Goal: Task Accomplishment & Management: Use online tool/utility

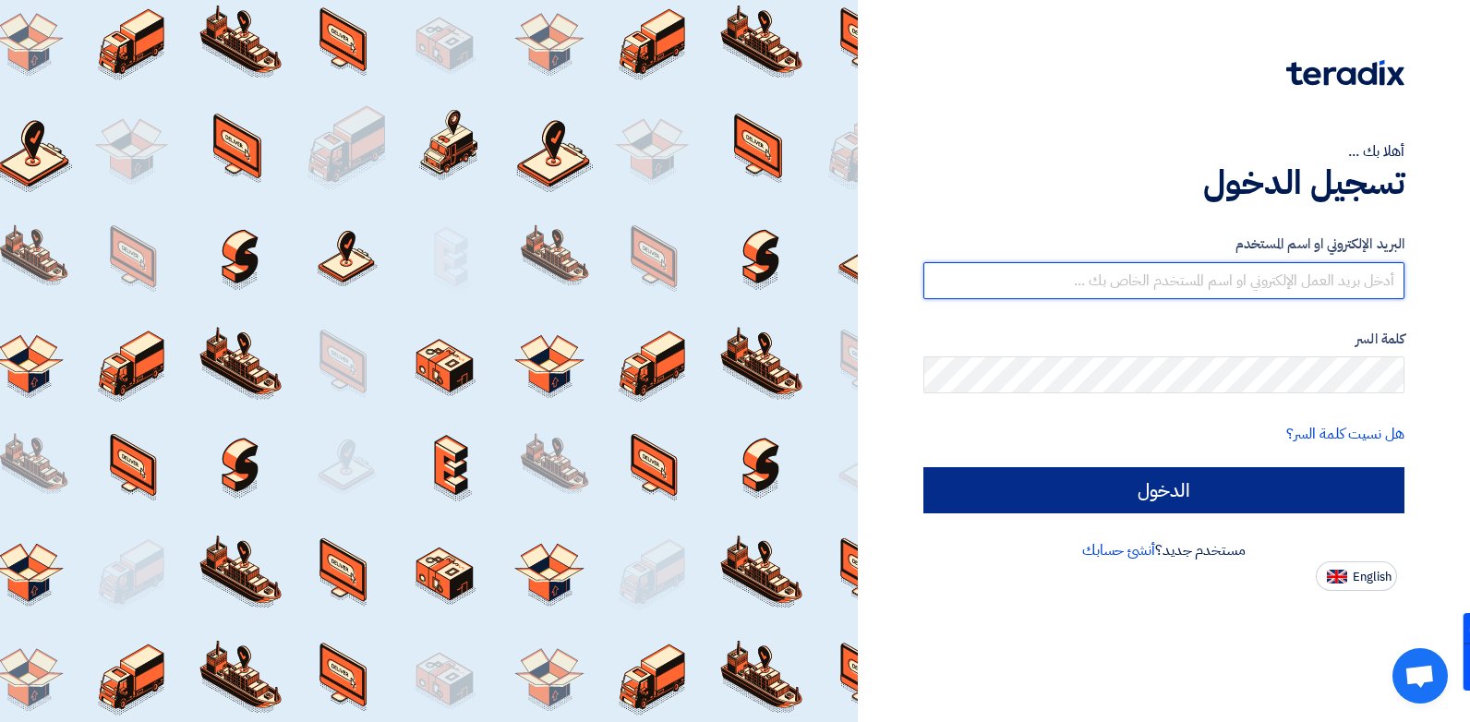
type input "[EMAIL_ADDRESS][DOMAIN_NAME]"
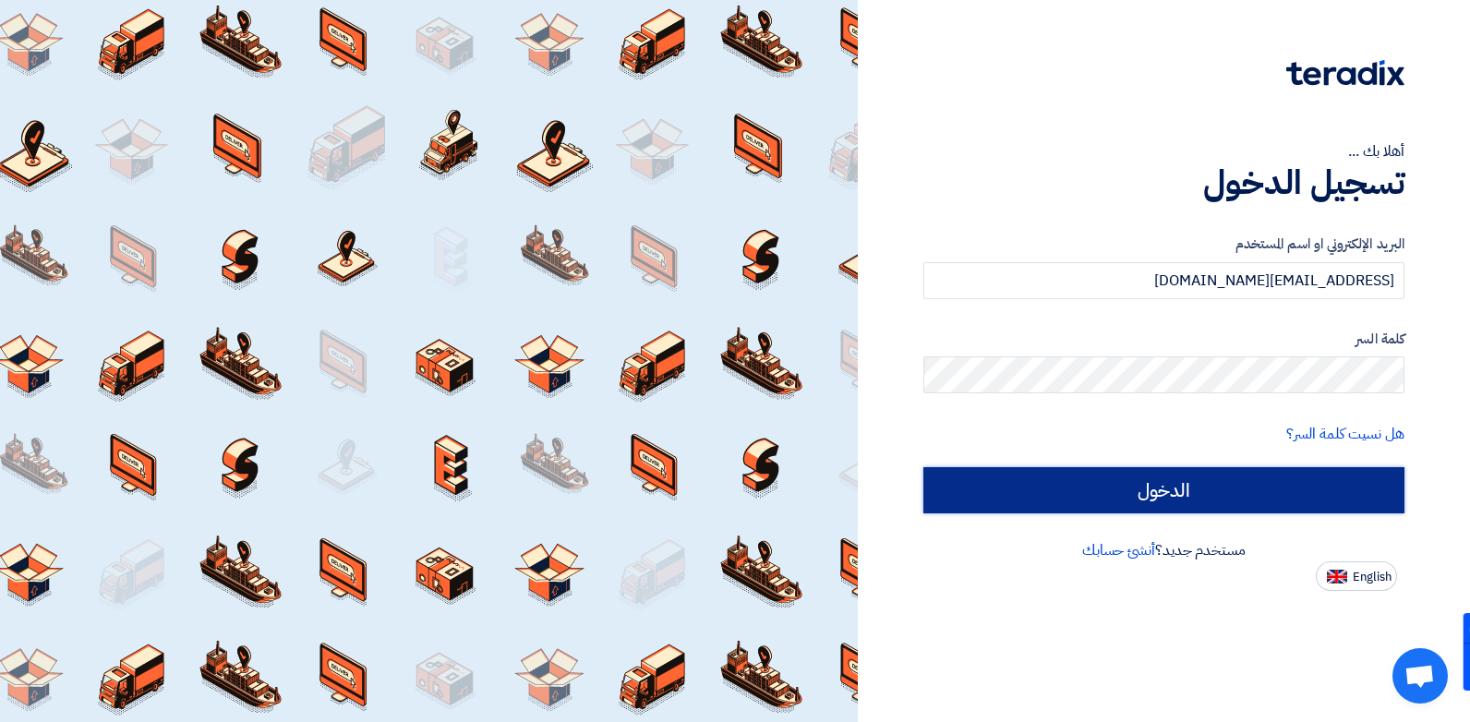
click at [1099, 499] on input "الدخول" at bounding box center [1163, 490] width 481 height 46
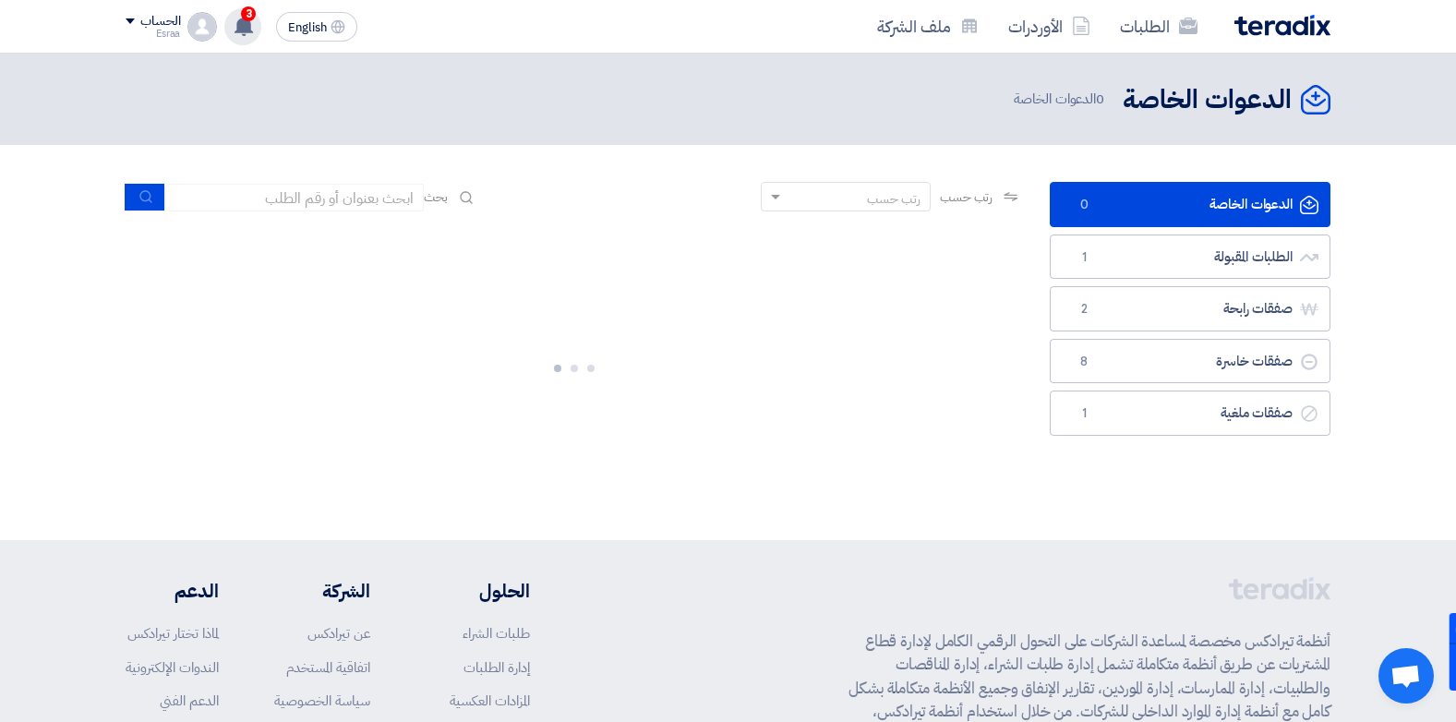
click at [249, 18] on span "3" at bounding box center [248, 13] width 15 height 15
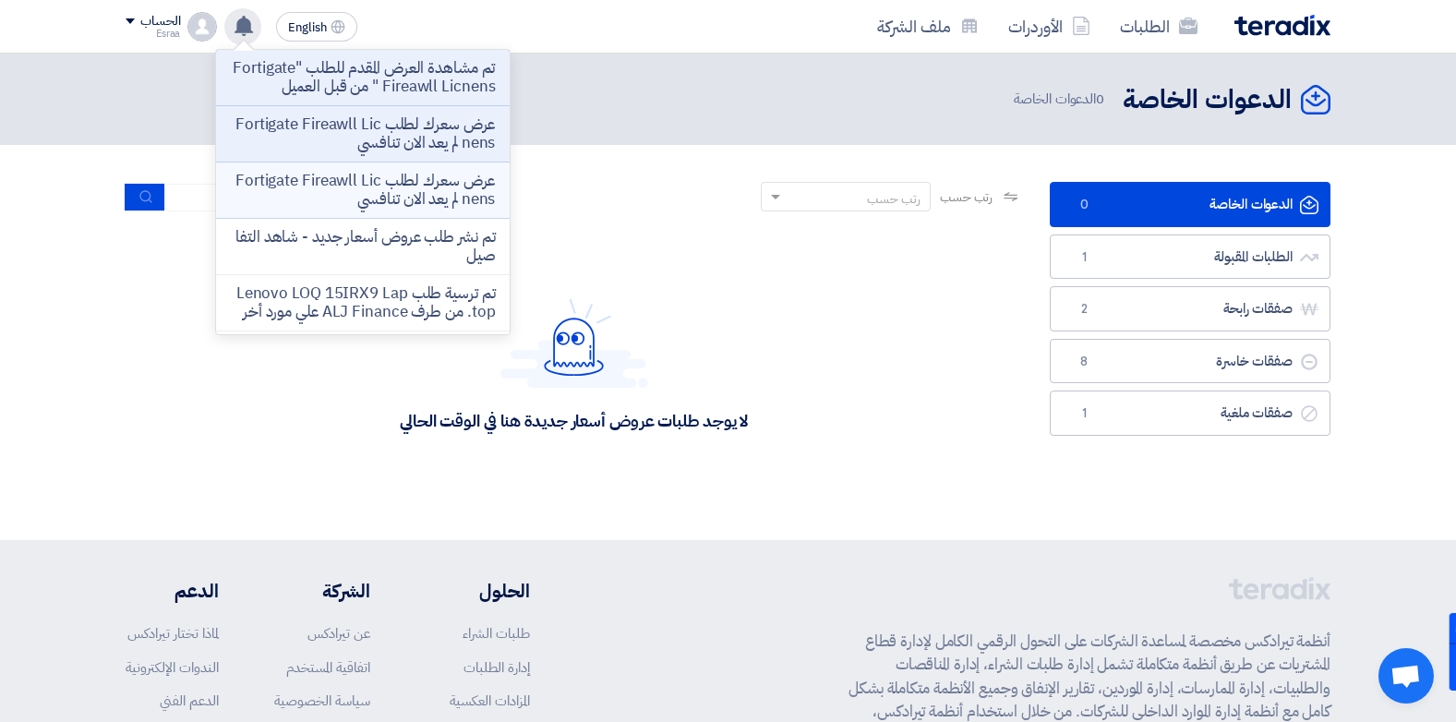
click at [376, 190] on p "عرض سعرك لطلب Fortigate Fireawll Licnens لم يعد الان تنافسي" at bounding box center [363, 190] width 264 height 37
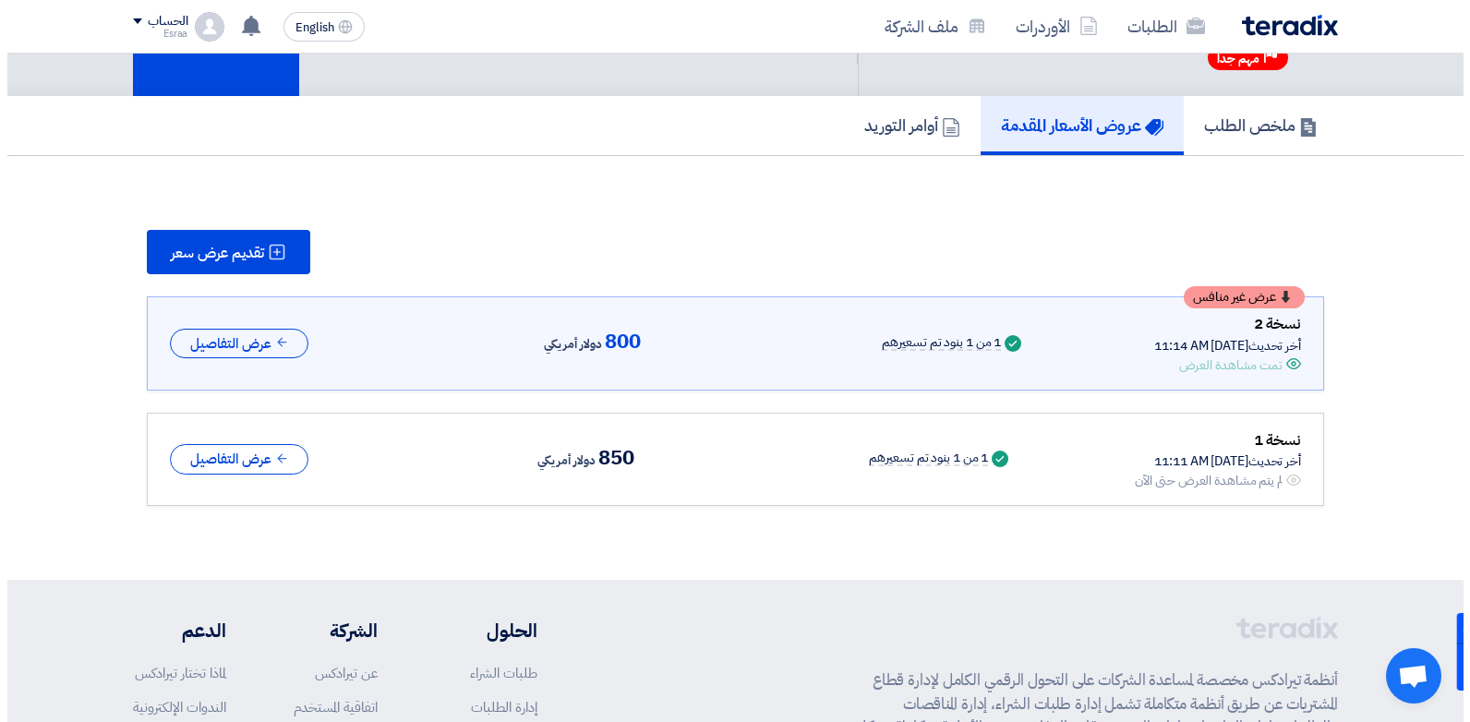
scroll to position [189, 0]
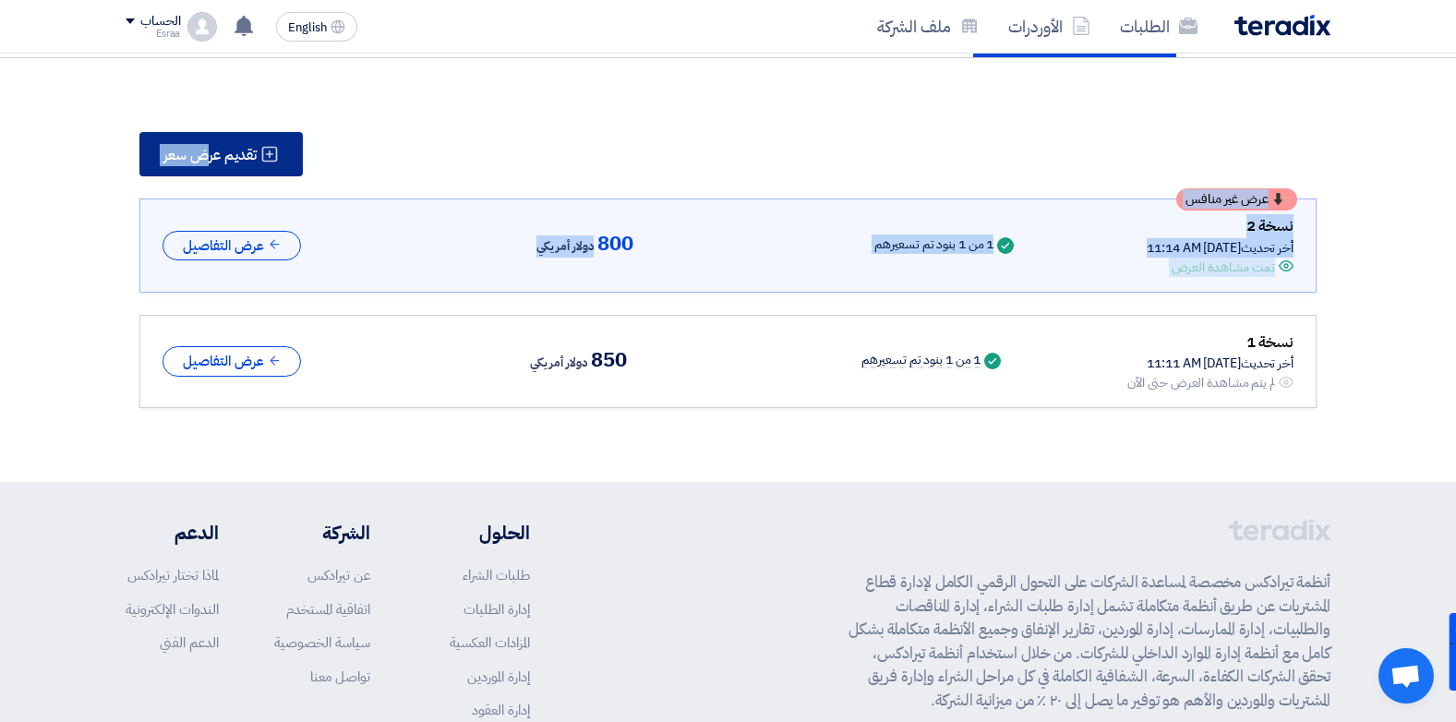
drag, startPoint x: 430, startPoint y: 185, endPoint x: 207, endPoint y: 161, distance: 224.7
click at [207, 161] on div "تقديم عرض سعر عرض غير منافس نسخة 2 أخر تحديث [DATE] 11:14 AM Offer is Seen تمت …" at bounding box center [728, 270] width 1205 height 276
click at [188, 142] on button "تقديم عرض سعر" at bounding box center [220, 154] width 163 height 44
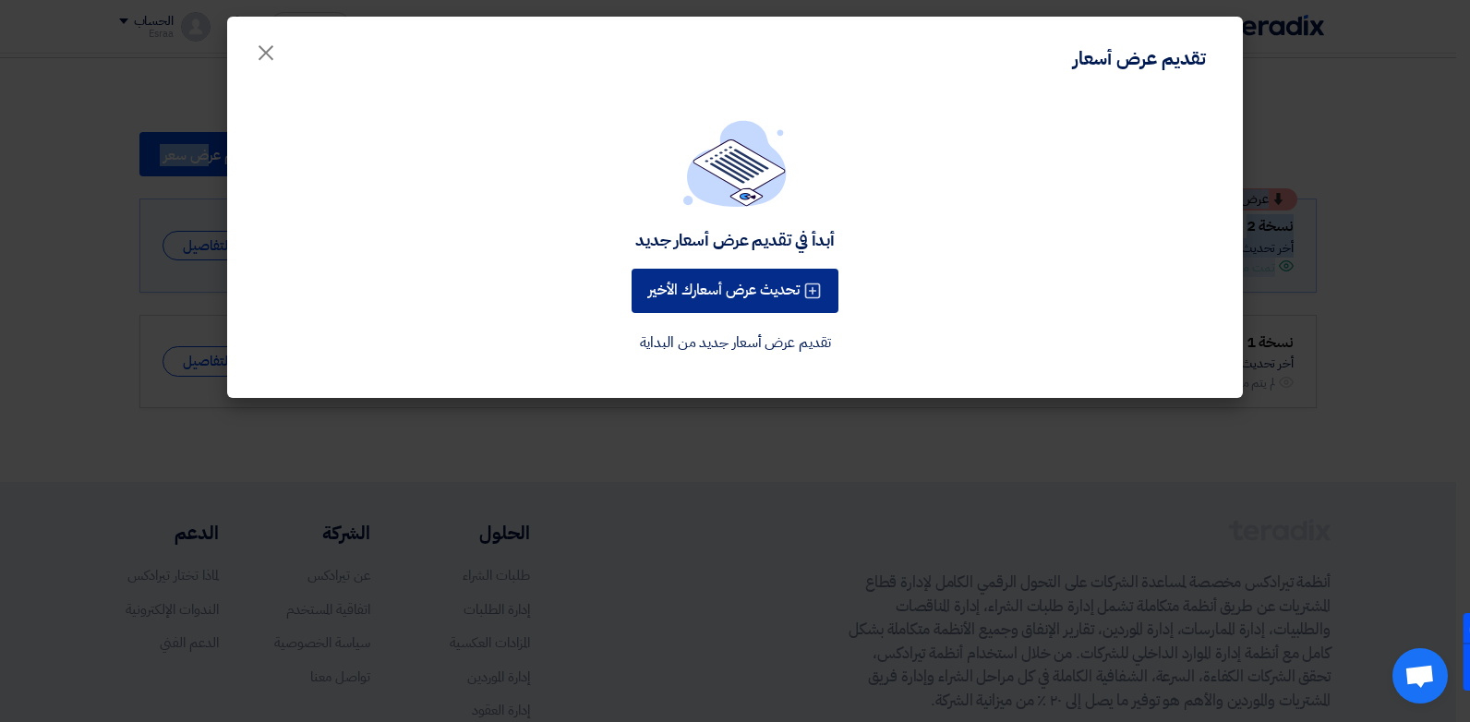
click at [690, 283] on button "تحديث عرض أسعارك الأخير" at bounding box center [735, 291] width 207 height 44
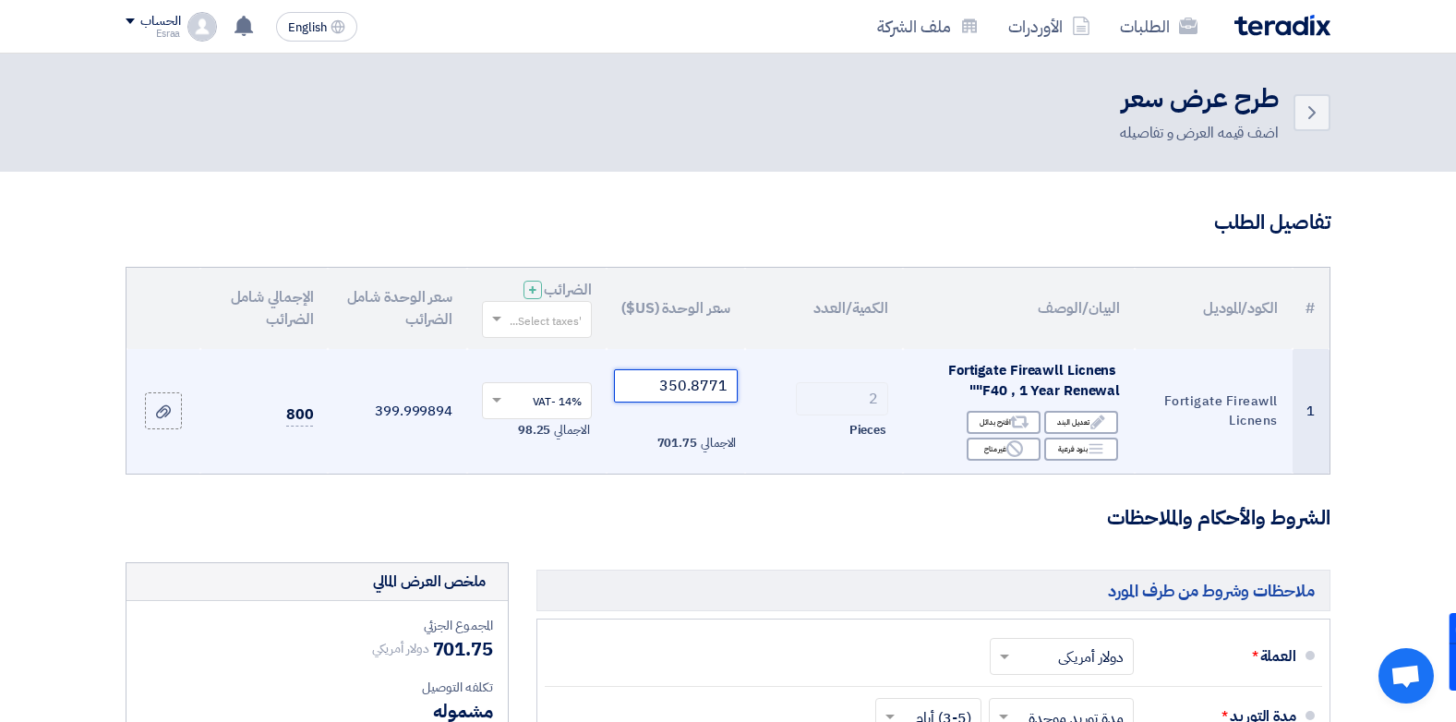
click at [646, 383] on input "350.8771" at bounding box center [676, 385] width 125 height 33
drag, startPoint x: 646, startPoint y: 383, endPoint x: 734, endPoint y: 389, distance: 87.9
click at [734, 389] on input "350.8771" at bounding box center [676, 385] width 125 height 33
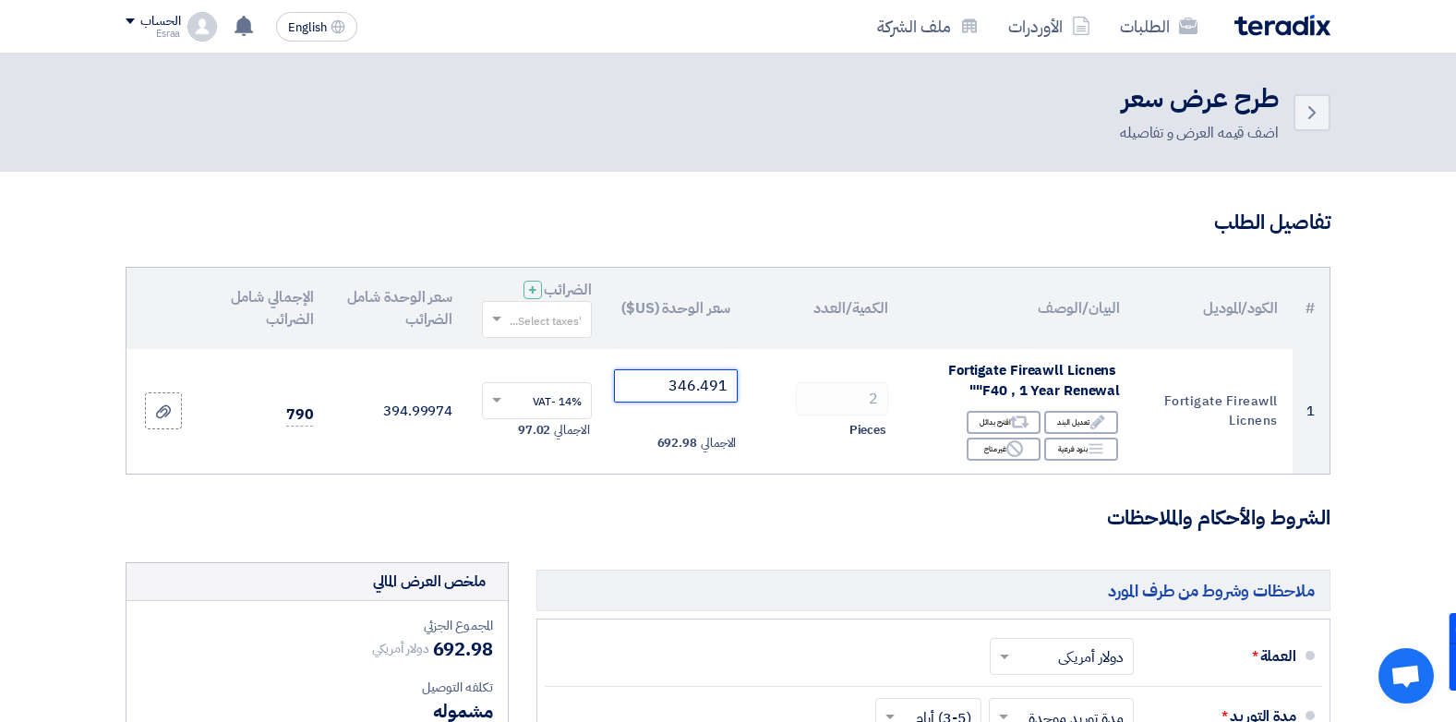
type input "346.491"
click at [686, 485] on form "تفاصيل الطلب # الكود/الموديل البيان/الوصف الكمية/العدد سعر الوحدة (US$) الضرائب…" at bounding box center [728, 699] width 1205 height 980
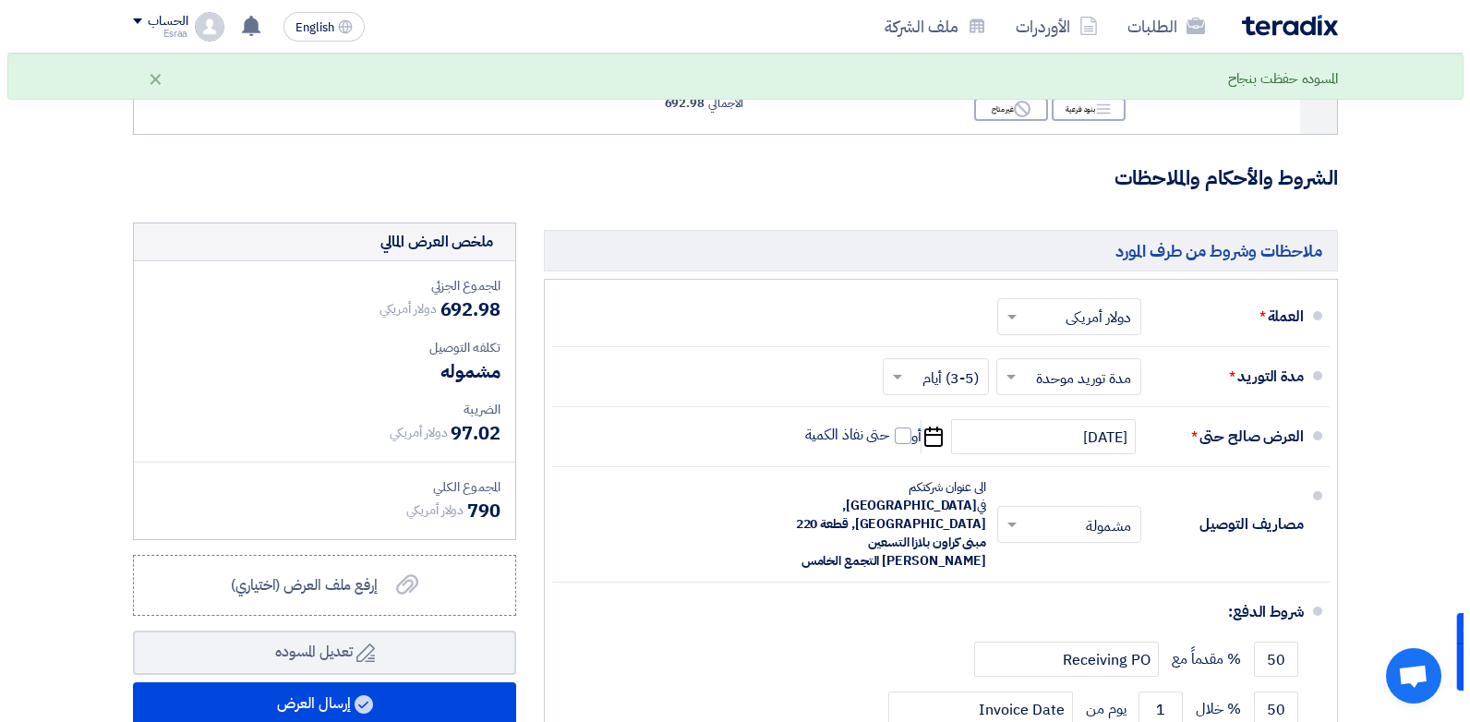
scroll to position [373, 0]
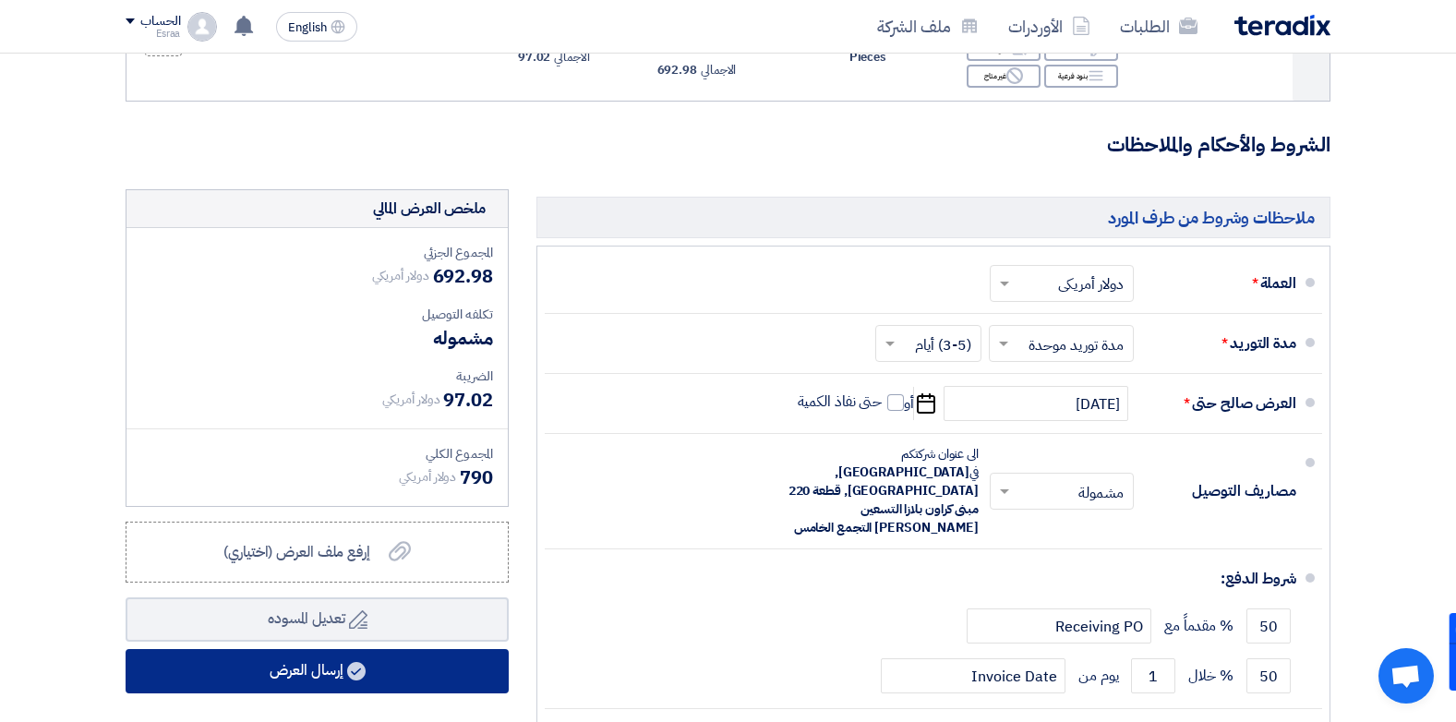
click at [314, 681] on button "إرسال العرض" at bounding box center [317, 671] width 383 height 44
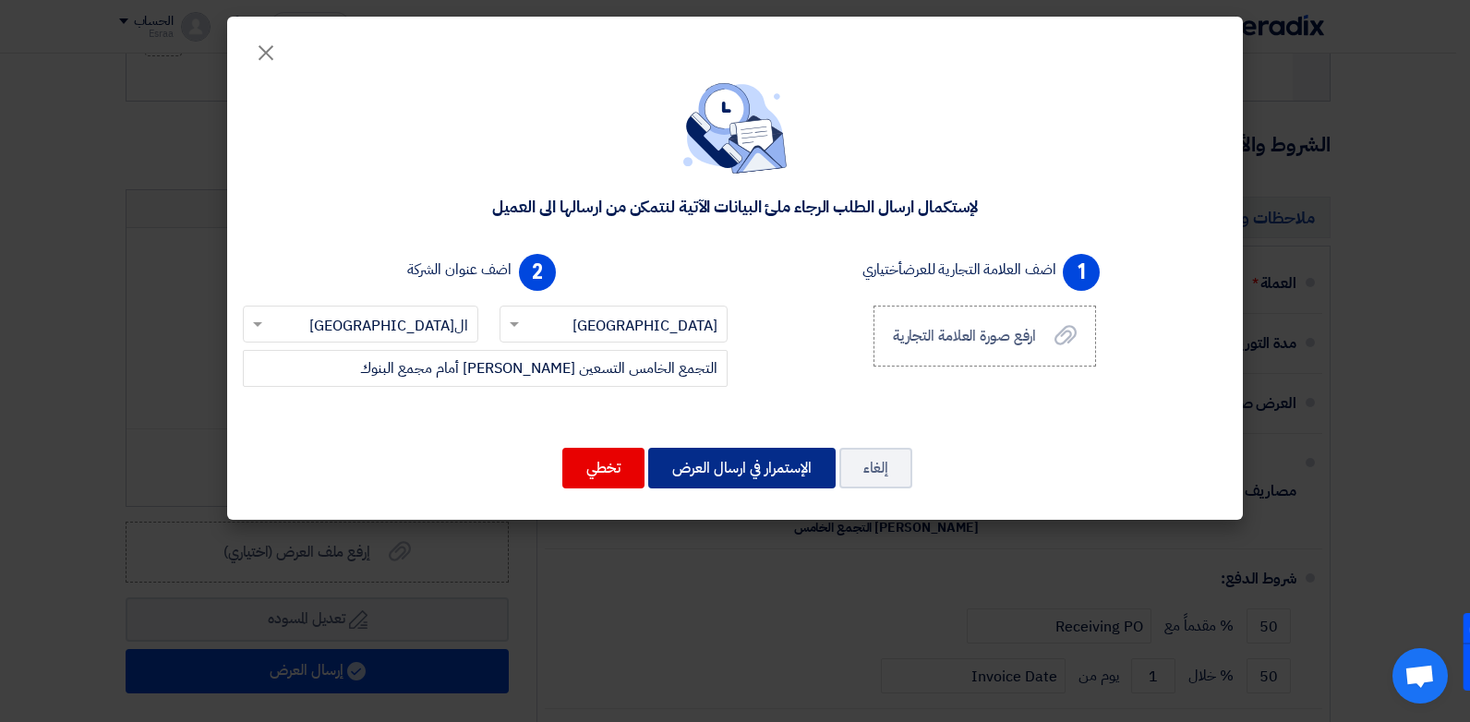
click at [753, 476] on button "الإستمرار في ارسال العرض" at bounding box center [741, 468] width 187 height 41
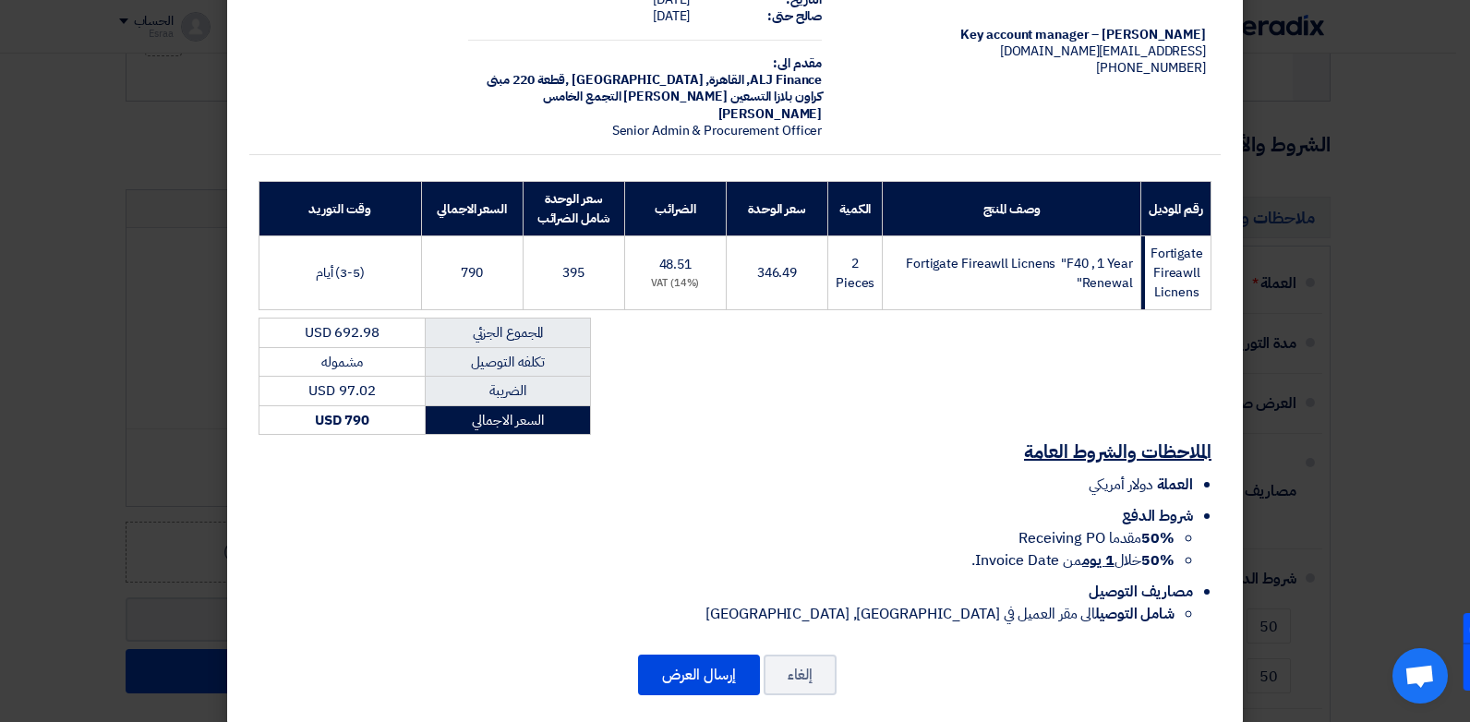
scroll to position [136, 0]
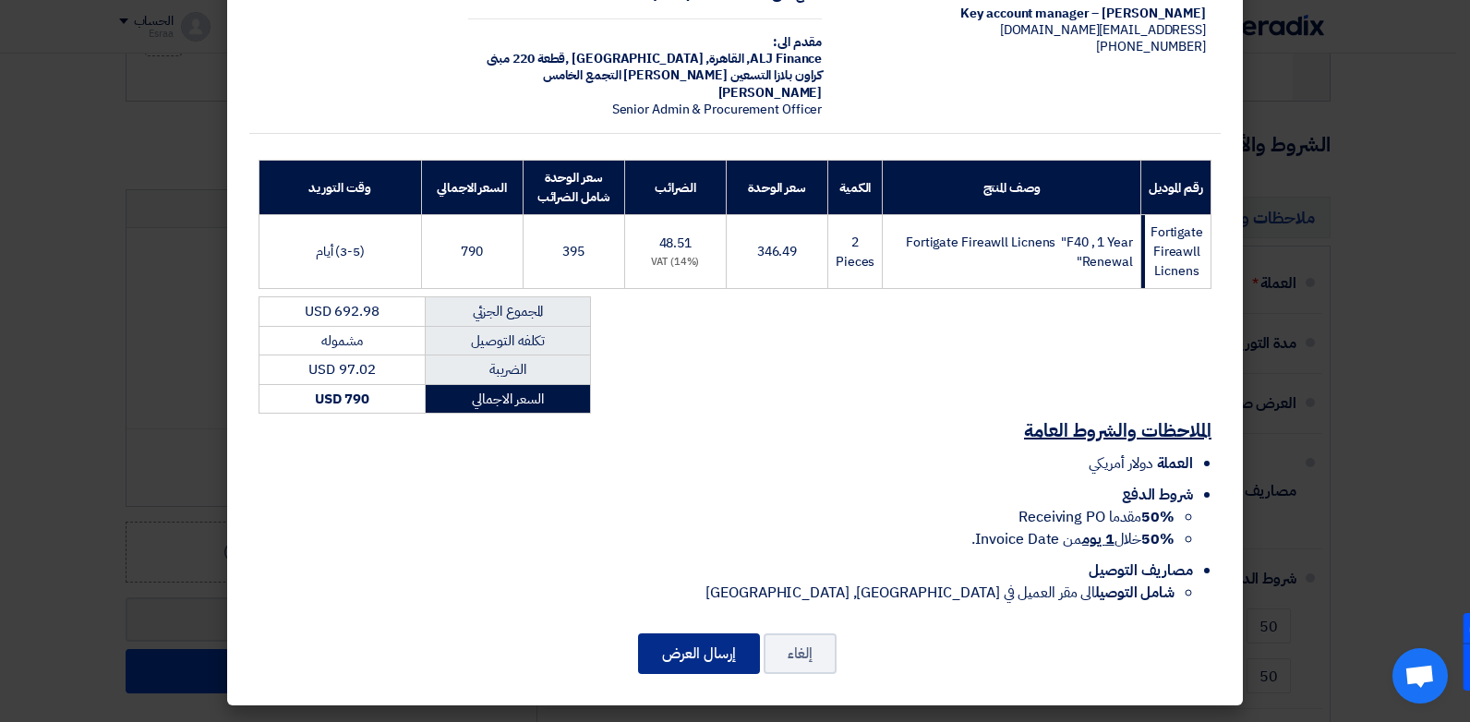
click at [719, 662] on button "إرسال العرض" at bounding box center [699, 653] width 122 height 41
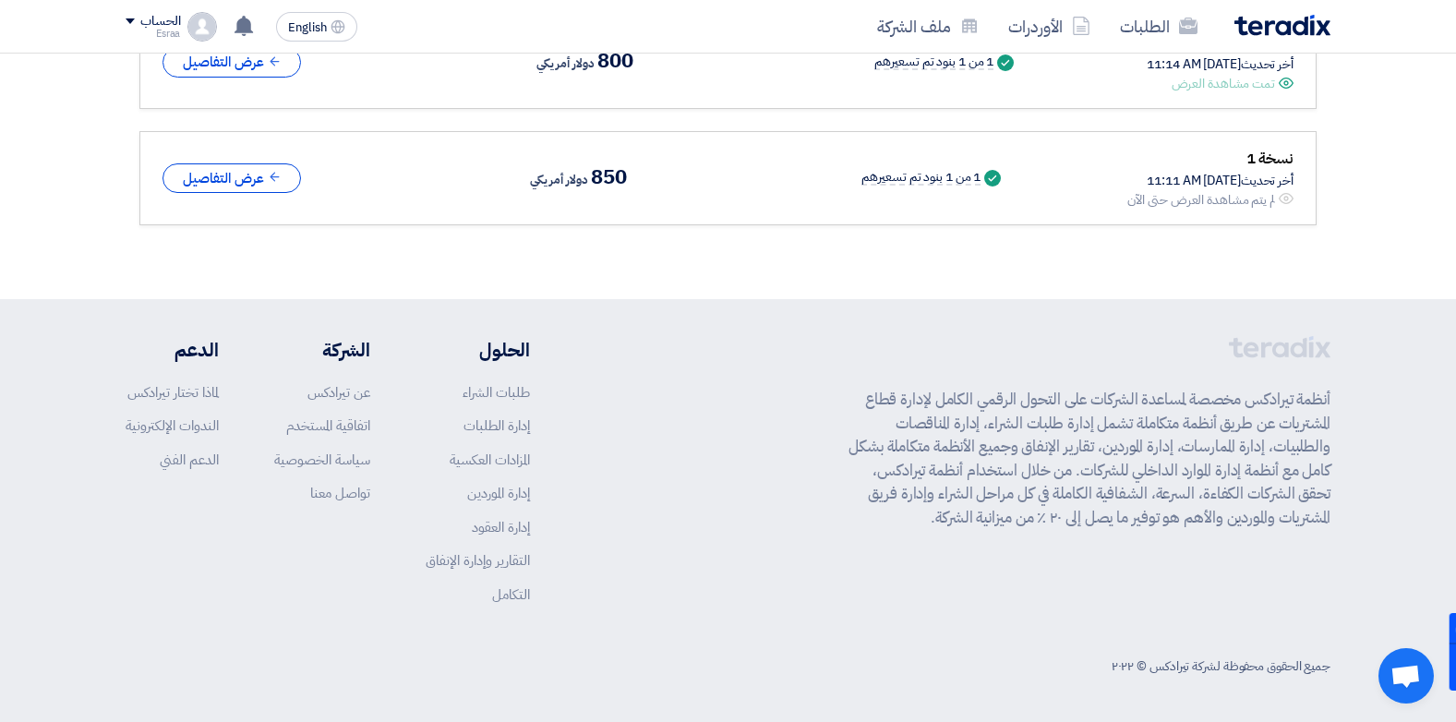
scroll to position [178, 0]
